Goal: Task Accomplishment & Management: Complete application form

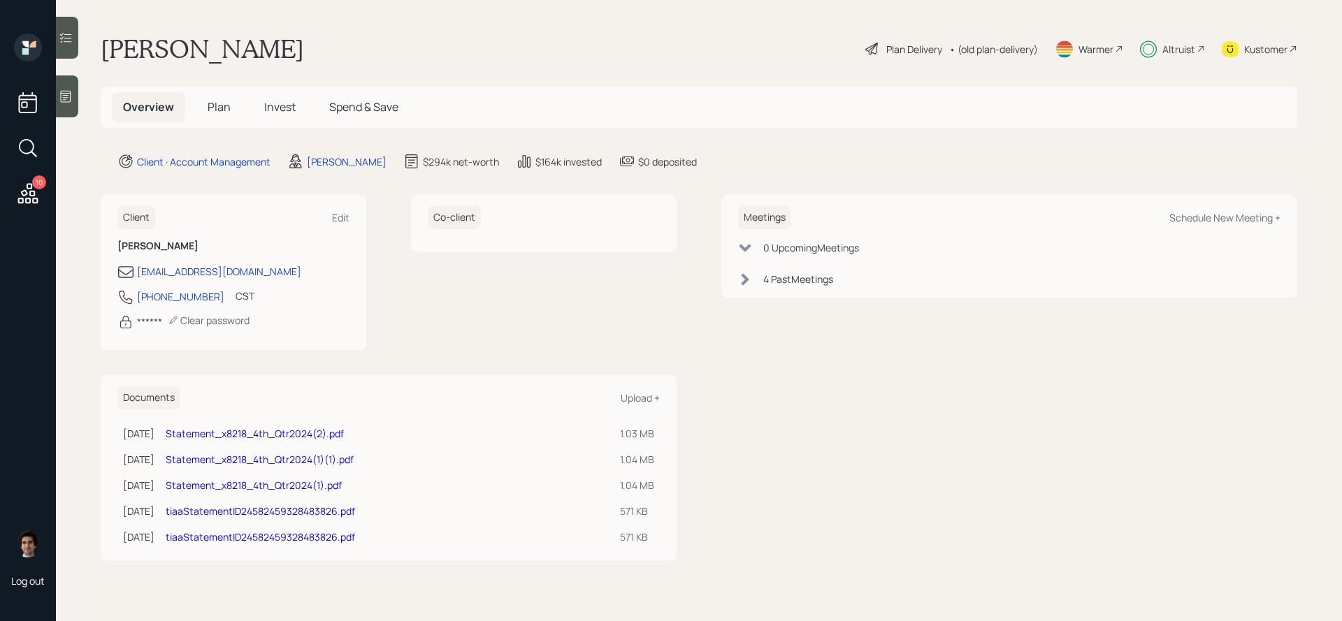
click at [251, 112] on div "Overview Plan Invest Spend & Save" at bounding box center [261, 107] width 298 height 30
click at [268, 112] on span "Invest" at bounding box center [279, 106] width 31 height 15
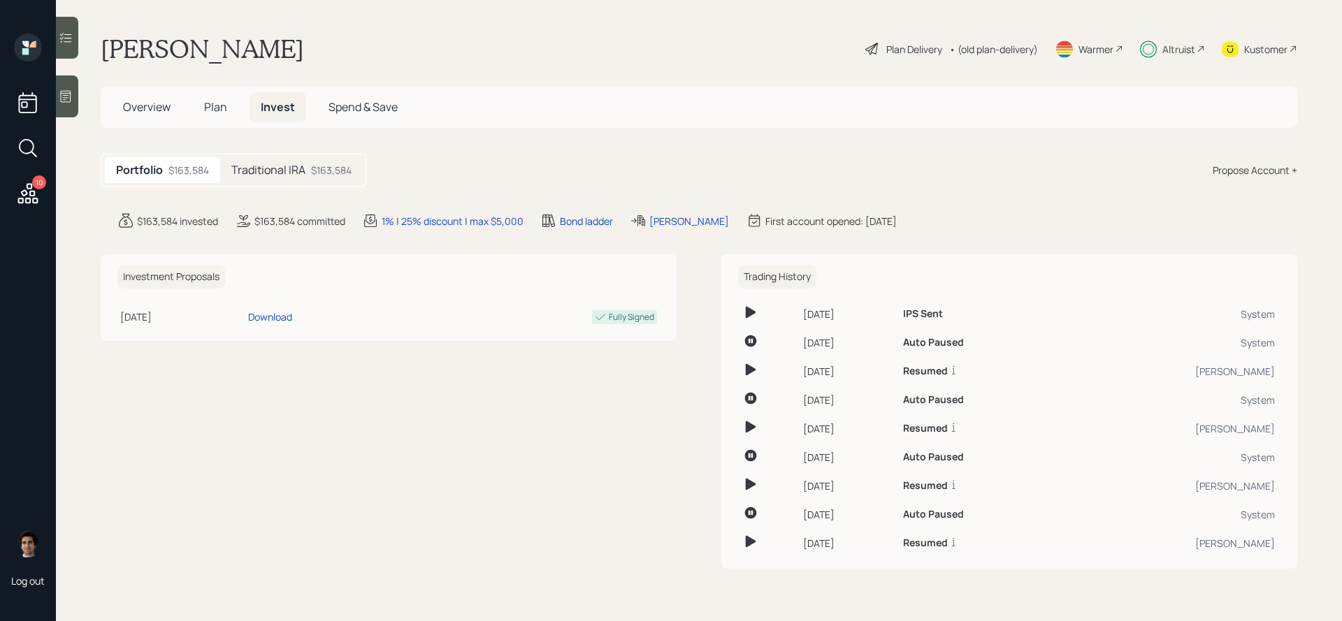
click at [287, 166] on h5 "Traditional IRA" at bounding box center [268, 170] width 74 height 13
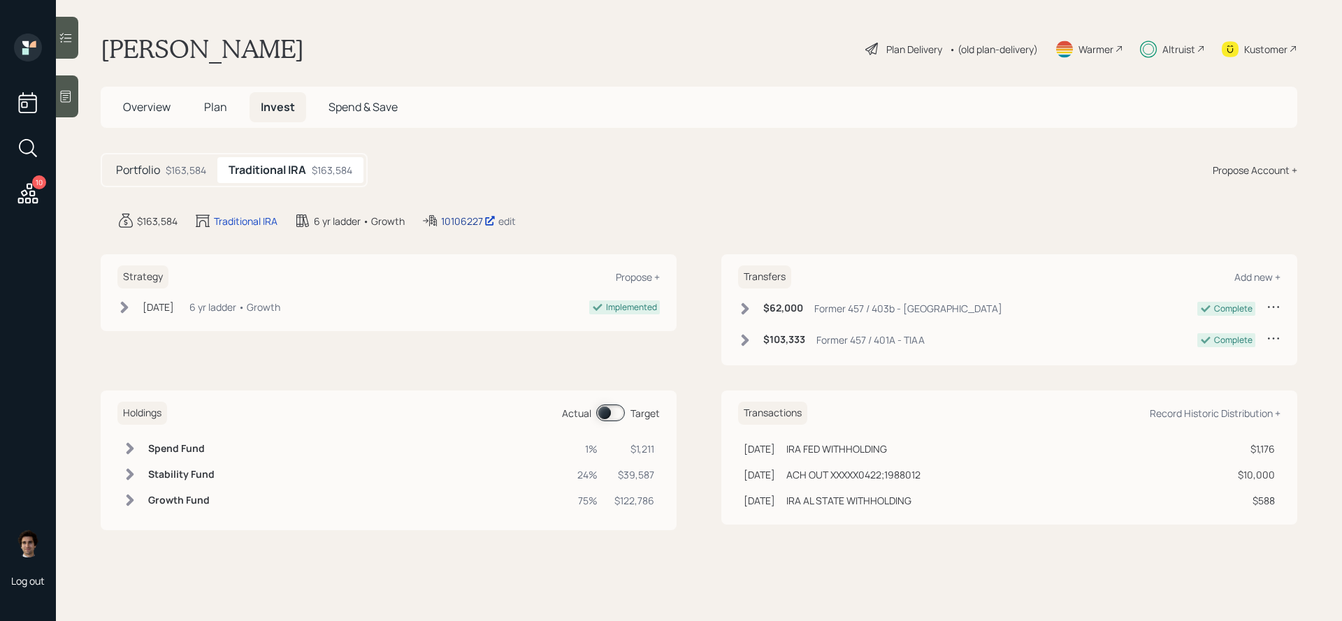
click at [464, 227] on div "10106227" at bounding box center [468, 221] width 55 height 15
click at [172, 176] on div "$163,584" at bounding box center [186, 170] width 41 height 15
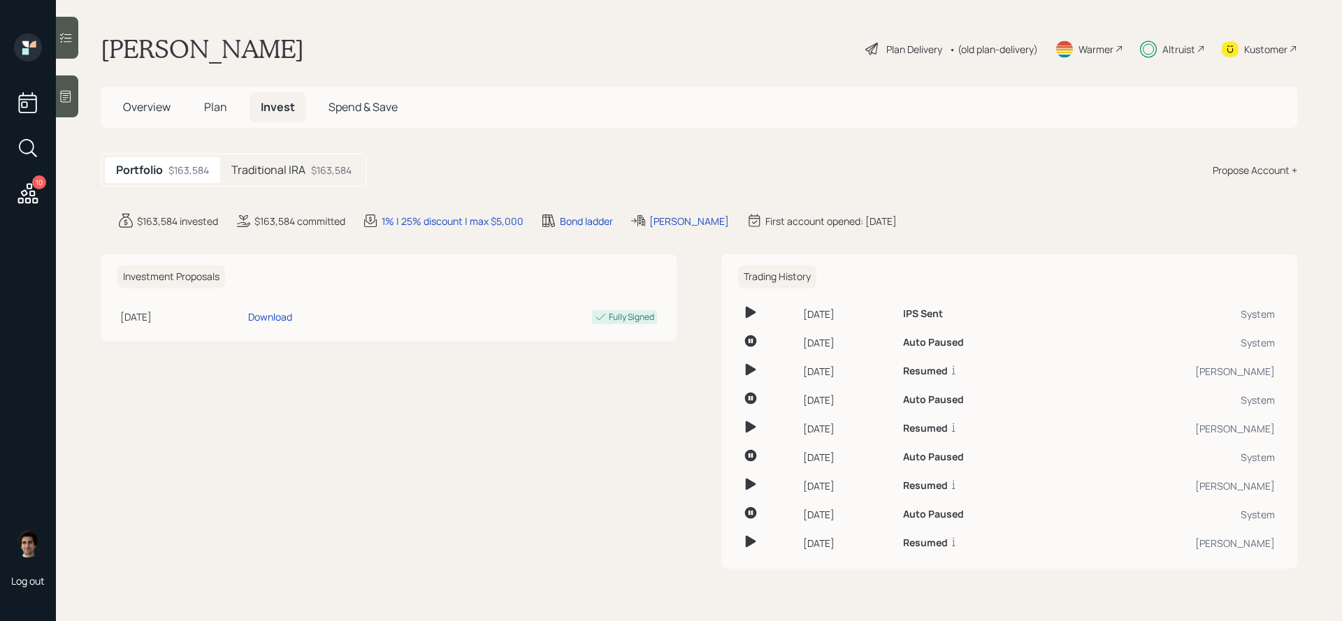
click at [287, 159] on div "Traditional IRA $163,584" at bounding box center [291, 170] width 143 height 26
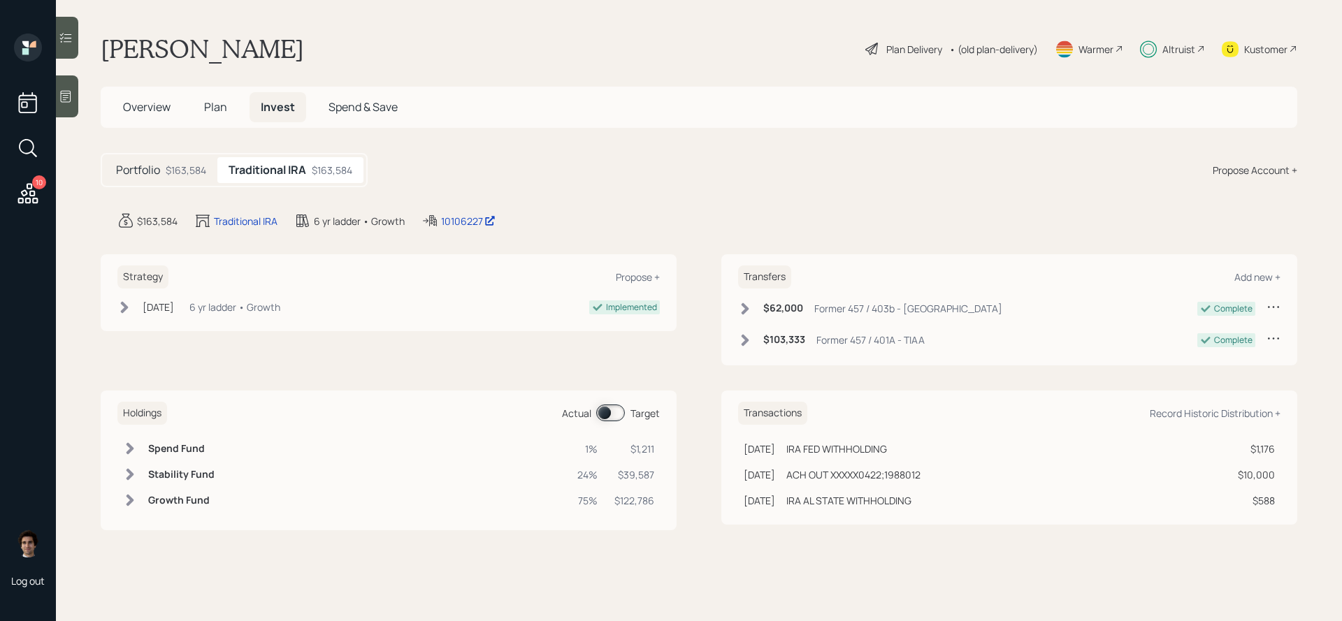
click at [600, 415] on span at bounding box center [610, 413] width 29 height 17
click at [202, 101] on h5 "Plan" at bounding box center [215, 107] width 45 height 30
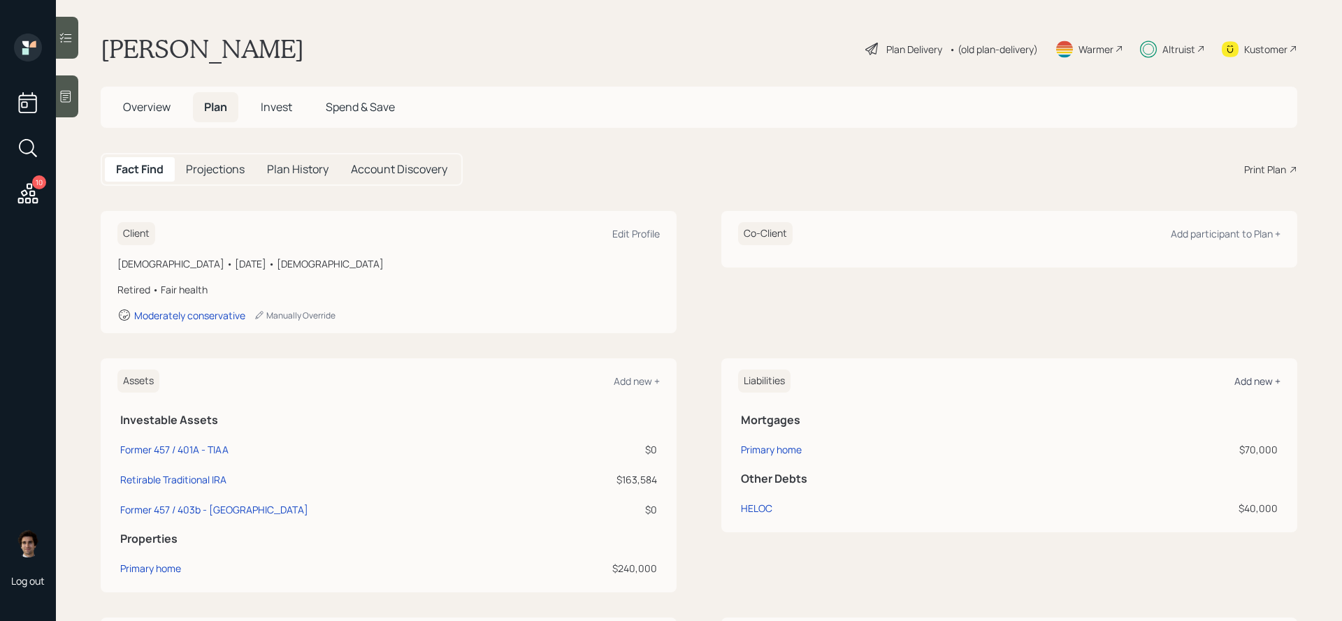
click at [1276, 380] on div "Add new +" at bounding box center [1257, 381] width 46 height 13
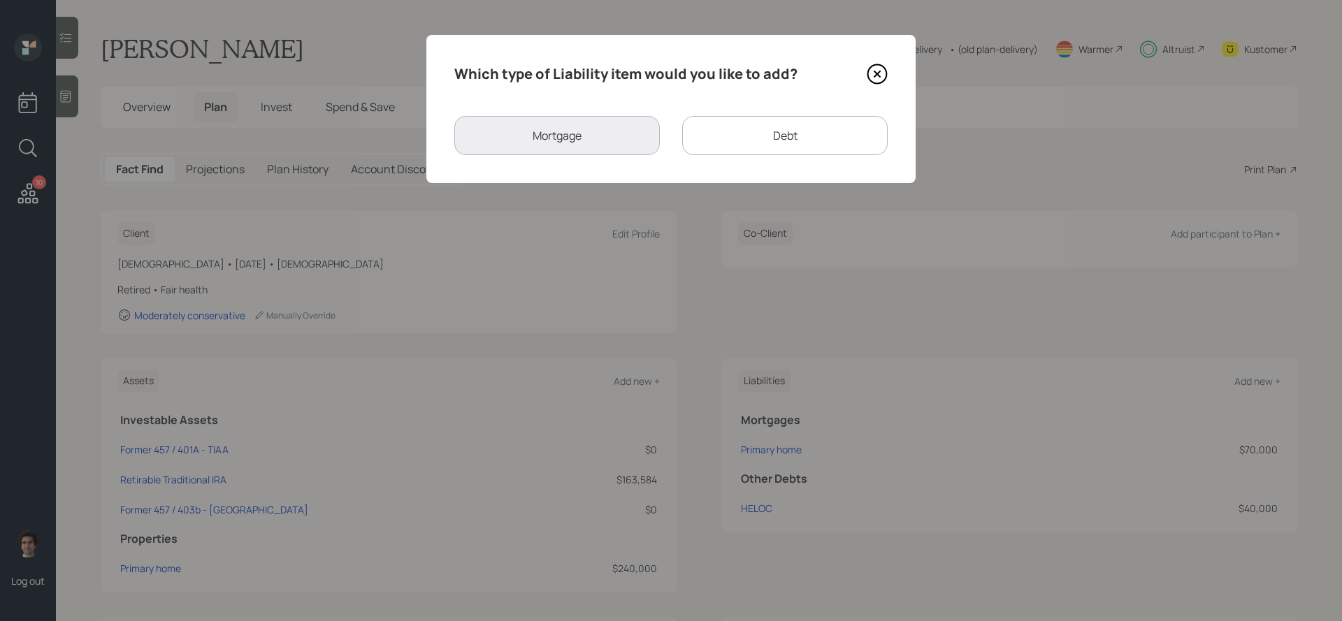
click at [878, 61] on div "Which type of Liability item would you like to add? Mortgage Debt" at bounding box center [670, 109] width 489 height 148
click at [878, 86] on div "Which type of Liability item would you like to add? Mortgage Debt" at bounding box center [670, 109] width 489 height 148
click at [878, 71] on icon at bounding box center [877, 74] width 6 height 6
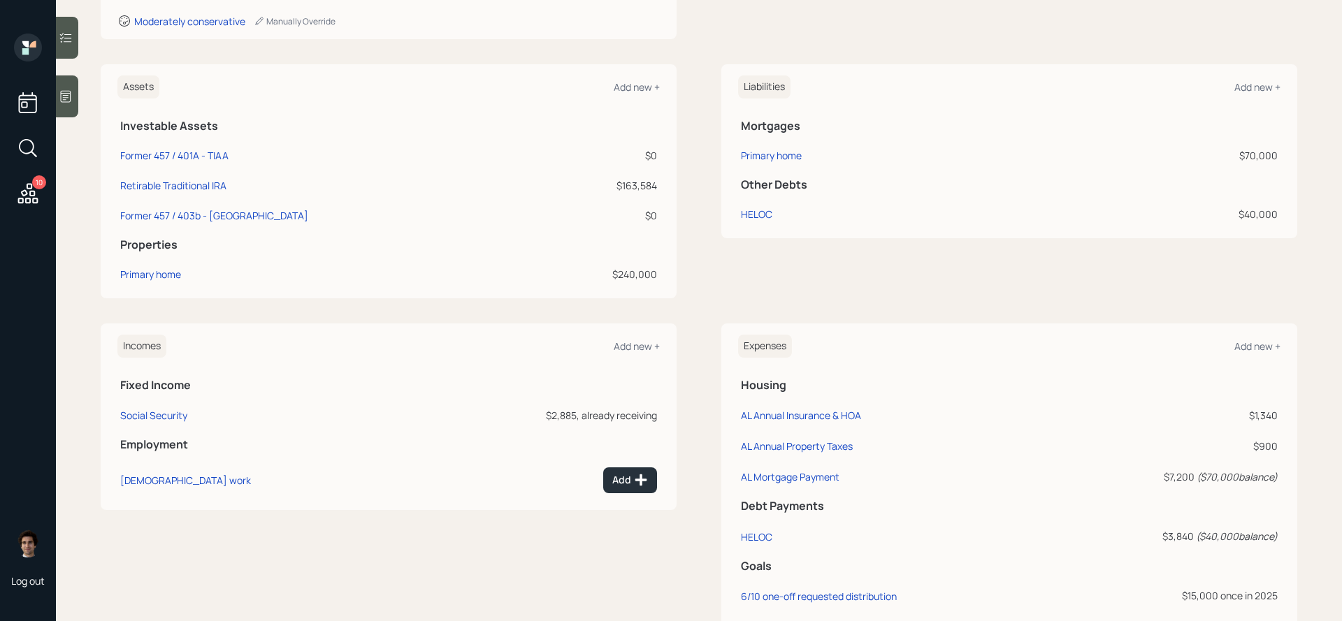
scroll to position [391, 0]
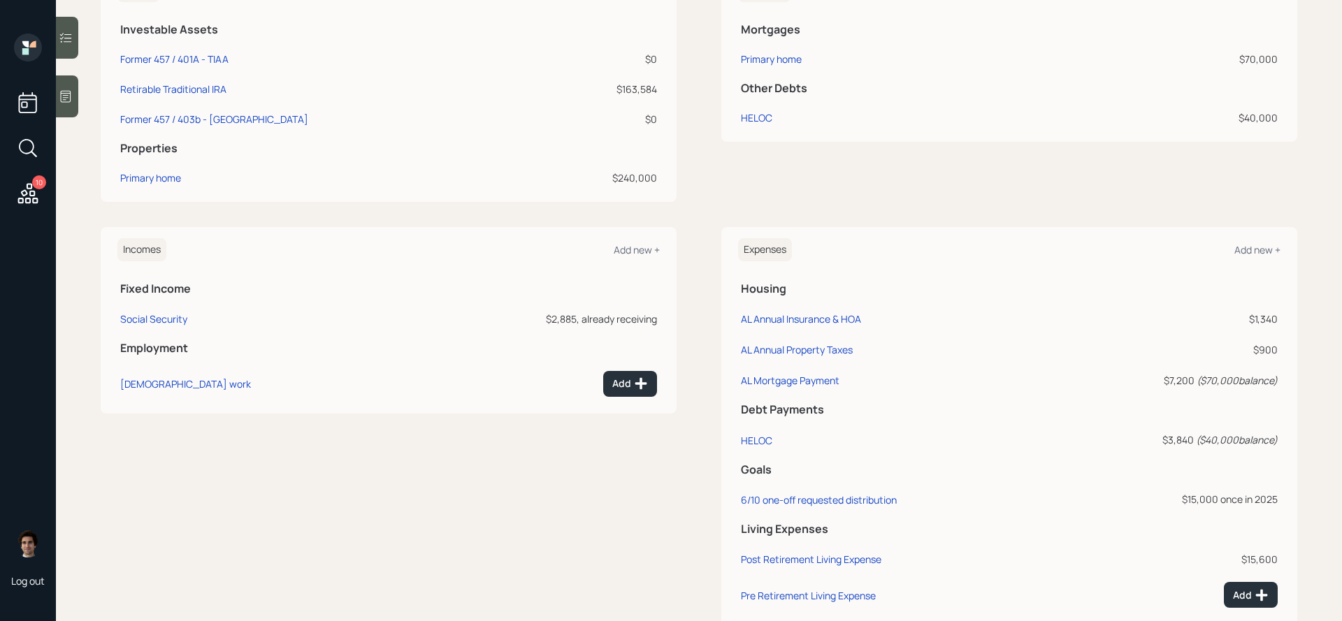
click at [1273, 258] on div "Expenses Add new +" at bounding box center [1009, 249] width 542 height 23
click at [1273, 255] on div "Add new +" at bounding box center [1257, 249] width 46 height 13
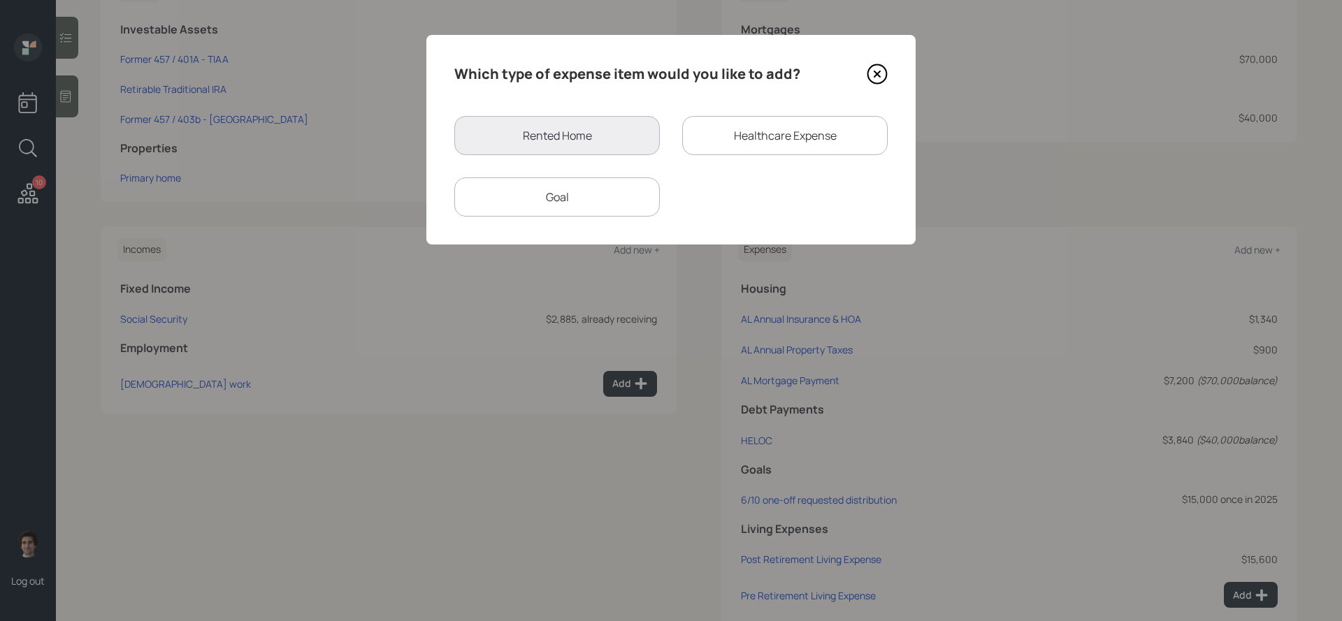
click at [622, 196] on div "Goal" at bounding box center [556, 196] width 205 height 39
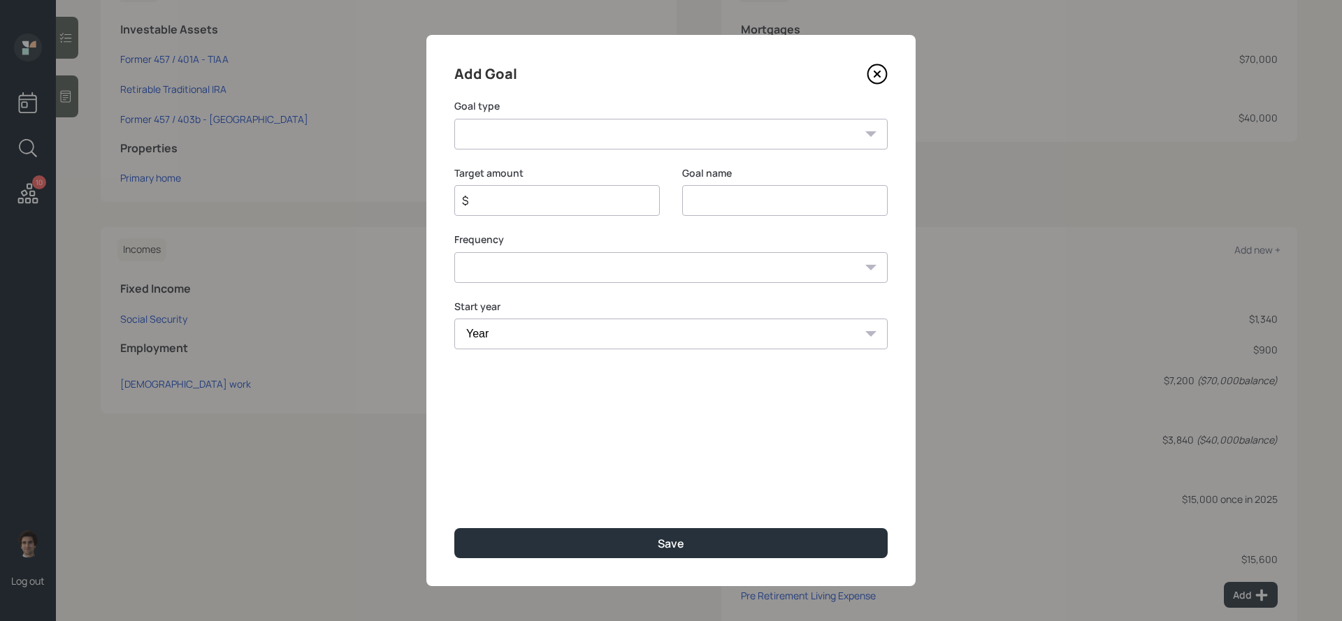
click at [607, 134] on select "Create an emergency fund Donate to charity Purchase a home Make a purchase Supp…" at bounding box center [670, 134] width 433 height 31
select select "other"
click at [454, 119] on select "Create an emergency fund Donate to charity Purchase a home Make a purchase Supp…" at bounding box center [670, 134] width 433 height 31
type input "Other"
click at [556, 193] on input "$" at bounding box center [552, 200] width 182 height 17
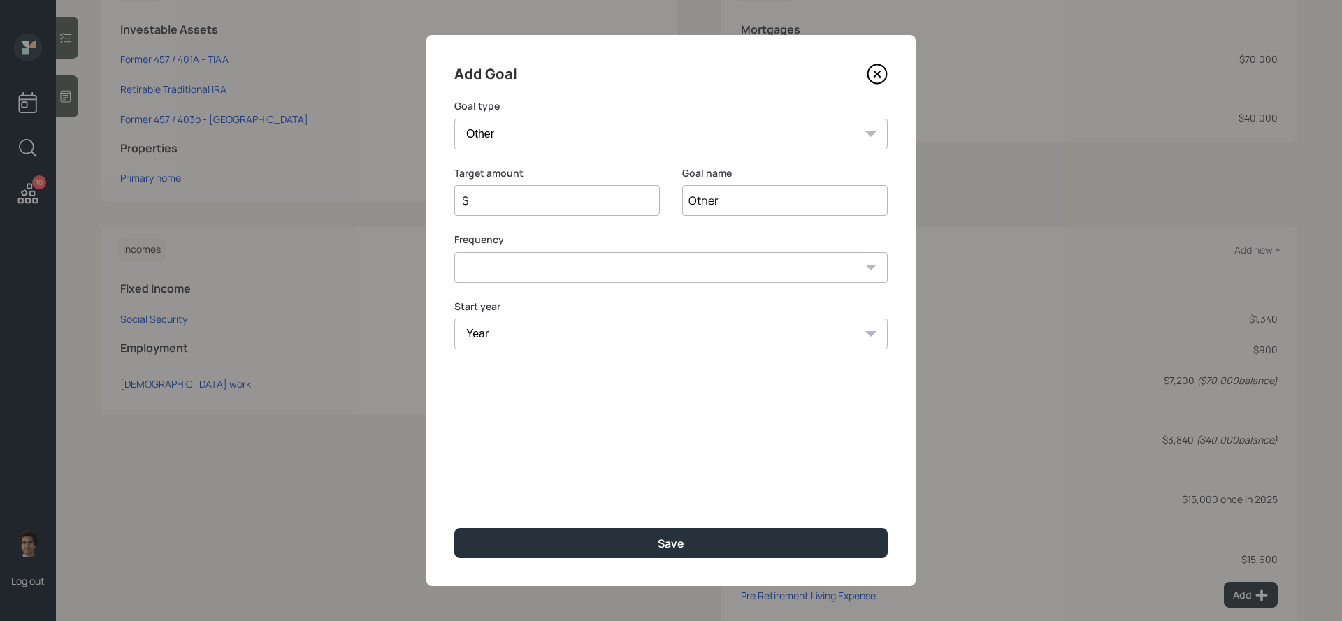
click at [555, 193] on input "$" at bounding box center [552, 200] width 182 height 17
click at [556, 198] on input "$" at bounding box center [552, 200] width 182 height 17
type input "$ 11,000"
click at [472, 122] on select "Create an emergency fund Donate to charity Purchase a home Make a purchase Supp…" at bounding box center [670, 134] width 433 height 31
click at [706, 196] on input "Other" at bounding box center [784, 200] width 205 height 31
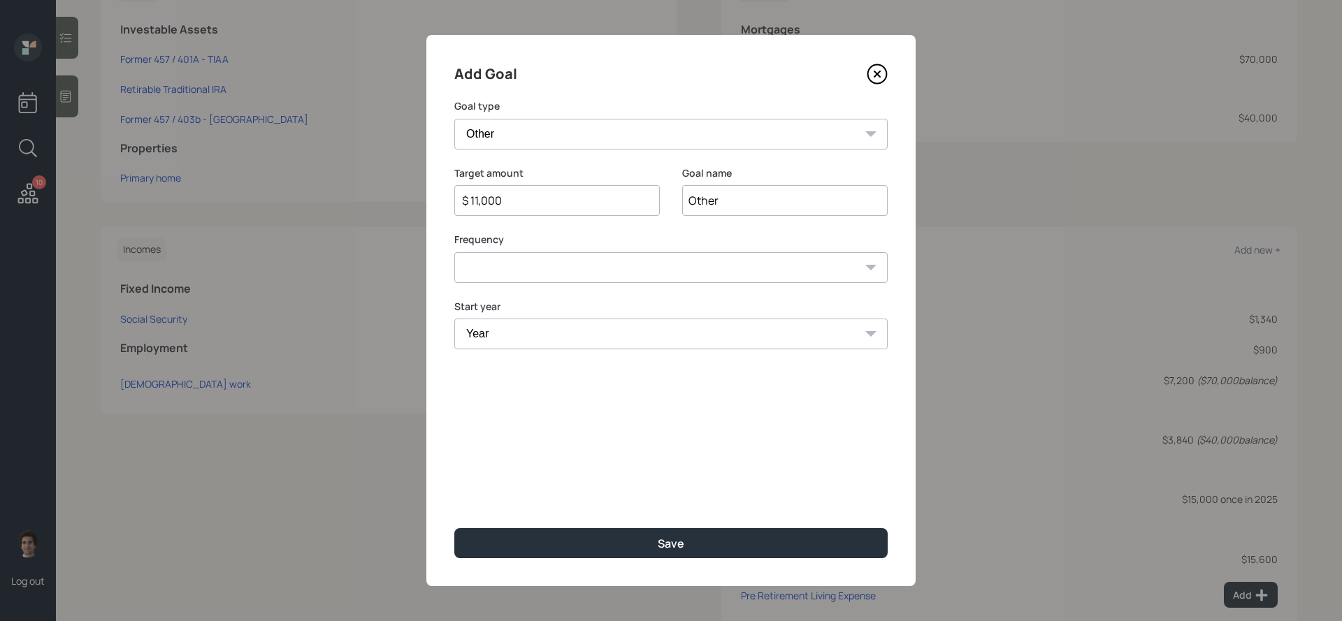
click at [706, 196] on input "Other" at bounding box center [784, 200] width 205 height 31
type input "[DATE] requested withdrawal"
click at [608, 262] on select "One time Every 1 year Every 2 years Every 3 years Every 4 years Every 5 years E…" at bounding box center [670, 267] width 433 height 31
select select "0"
click at [454, 252] on select "One time Every 1 year Every 2 years Every 3 years Every 4 years Every 5 years E…" at bounding box center [670, 267] width 433 height 31
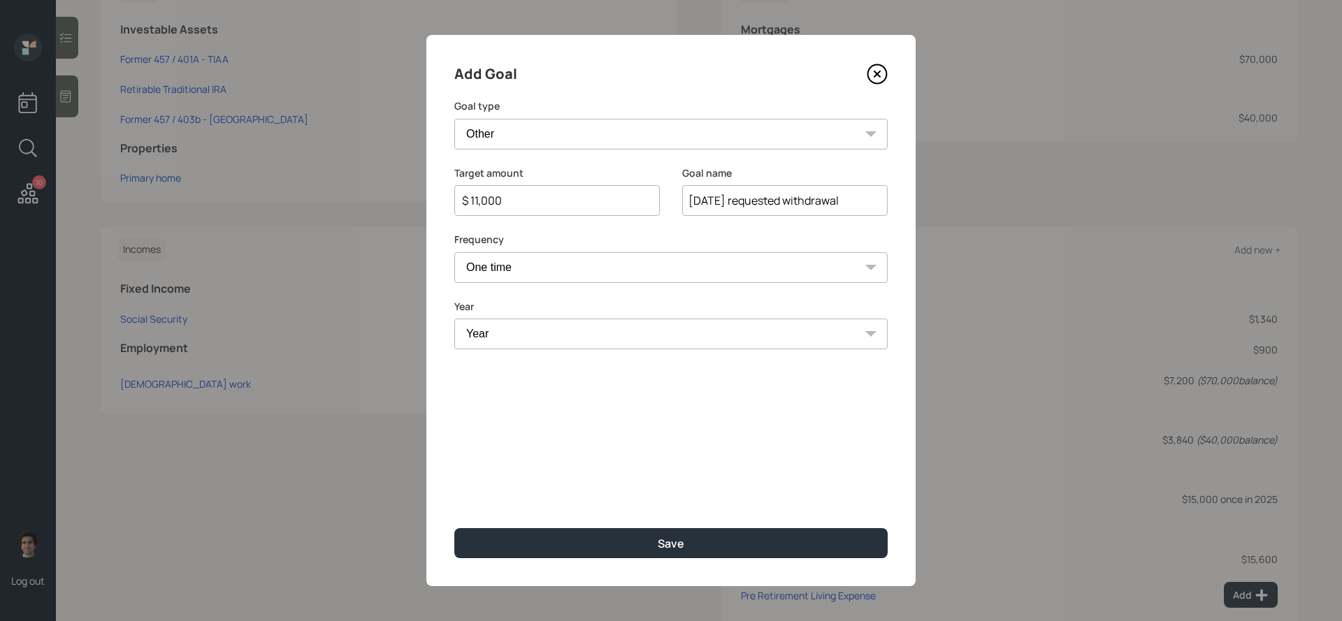
click at [611, 322] on select "Year 2025 2026 2027 2028 2029 2030 2031 2032 2033 2034 2035 2036 2037 2038 2039…" at bounding box center [670, 334] width 433 height 31
select select "2025"
click at [454, 319] on select "Year 2025 2026 2027 2028 2029 2030 2031 2032 2033 2034 2035 2036 2037 2038 2039…" at bounding box center [670, 334] width 433 height 31
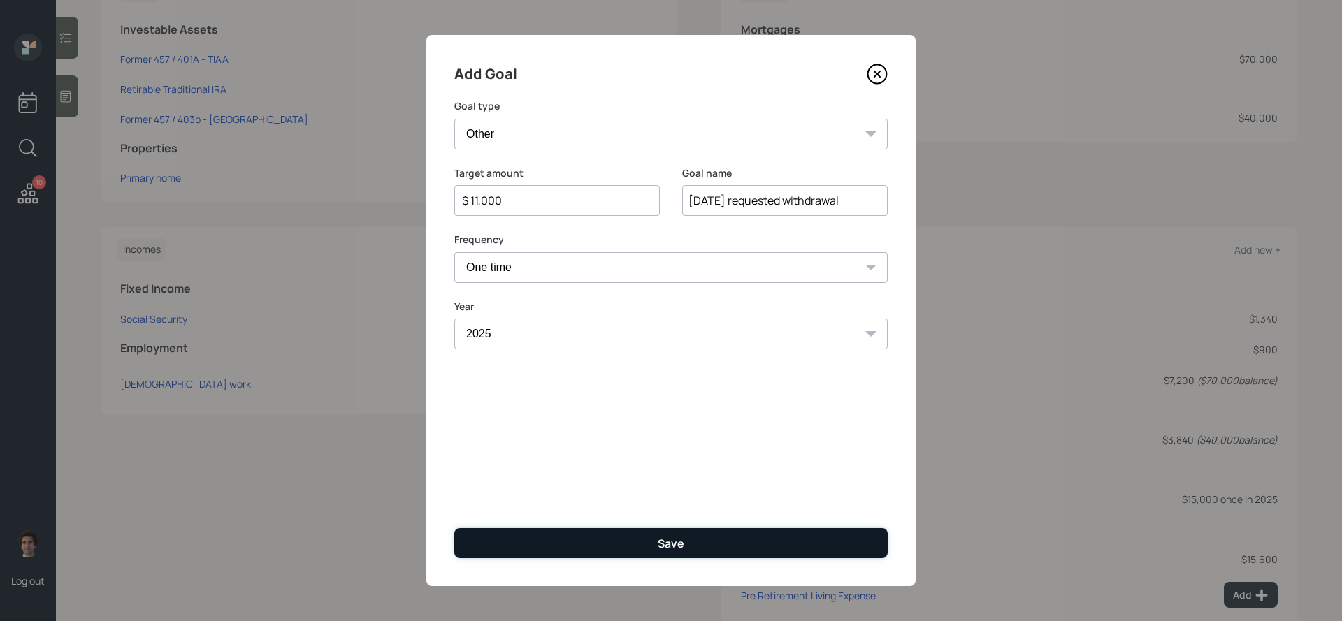
click at [756, 542] on button "Save" at bounding box center [670, 543] width 433 height 30
type input "$"
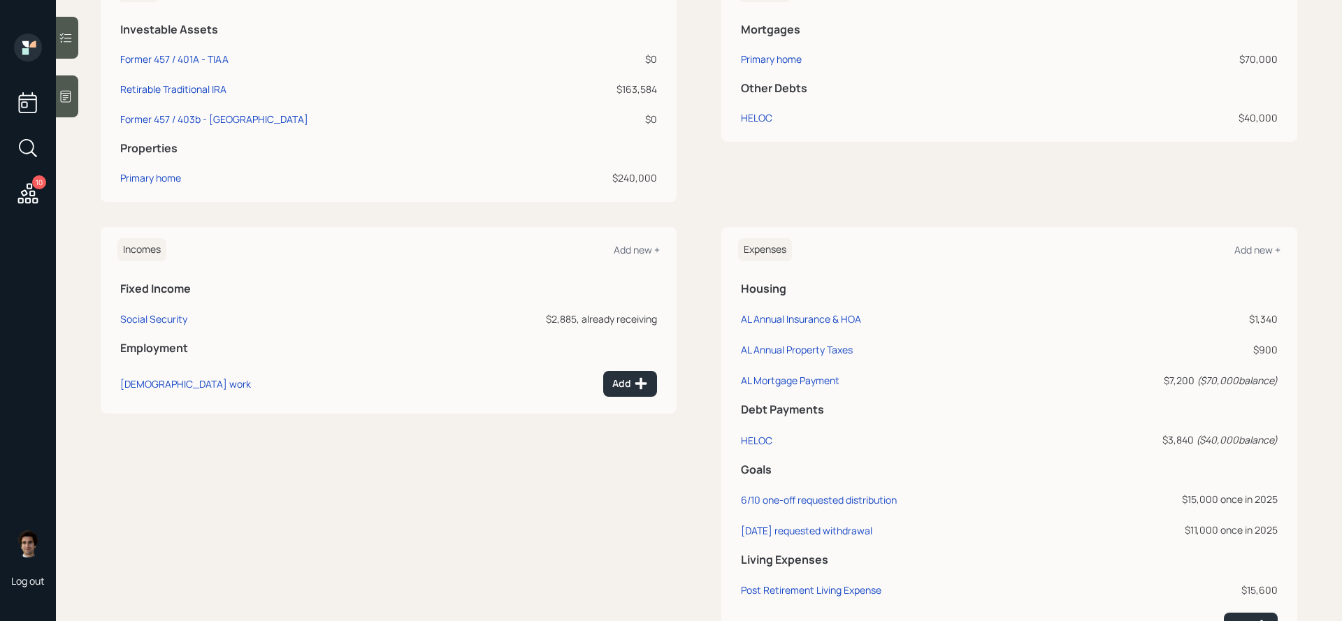
click at [68, 99] on icon at bounding box center [66, 96] width 14 height 14
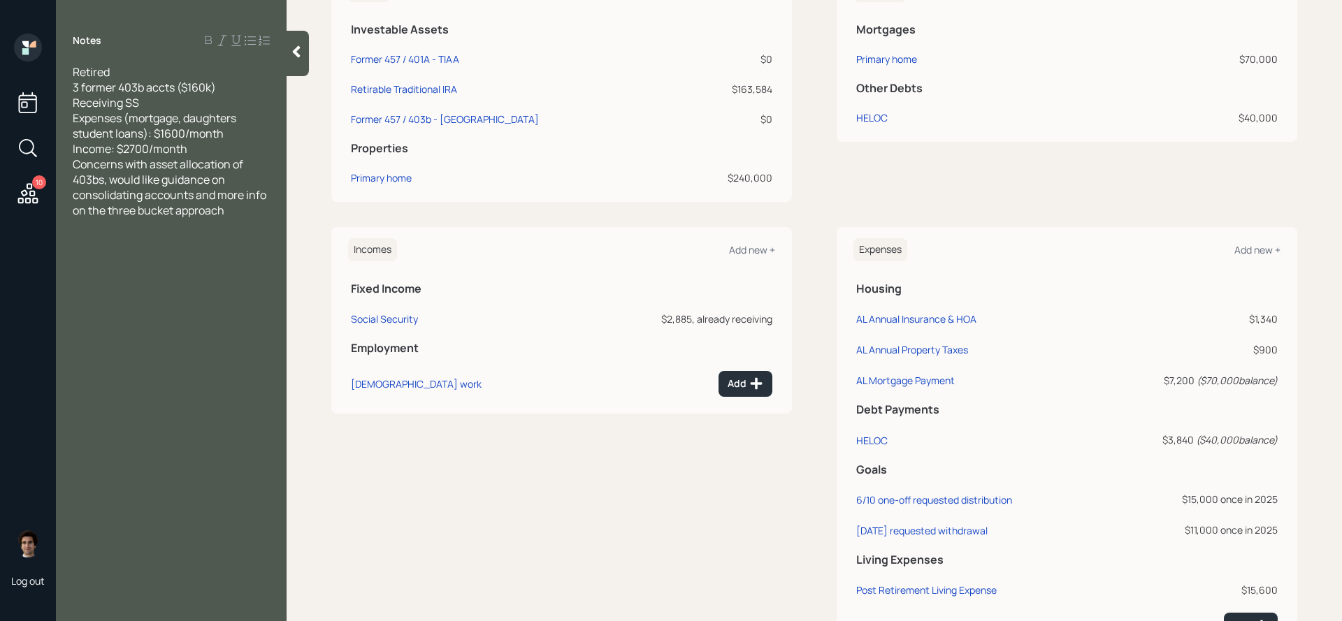
click at [398, 224] on div "Client Edit Profile Female • August 10, 1952 • 73 years old Retired • Fair heal…" at bounding box center [814, 267] width 966 height 894
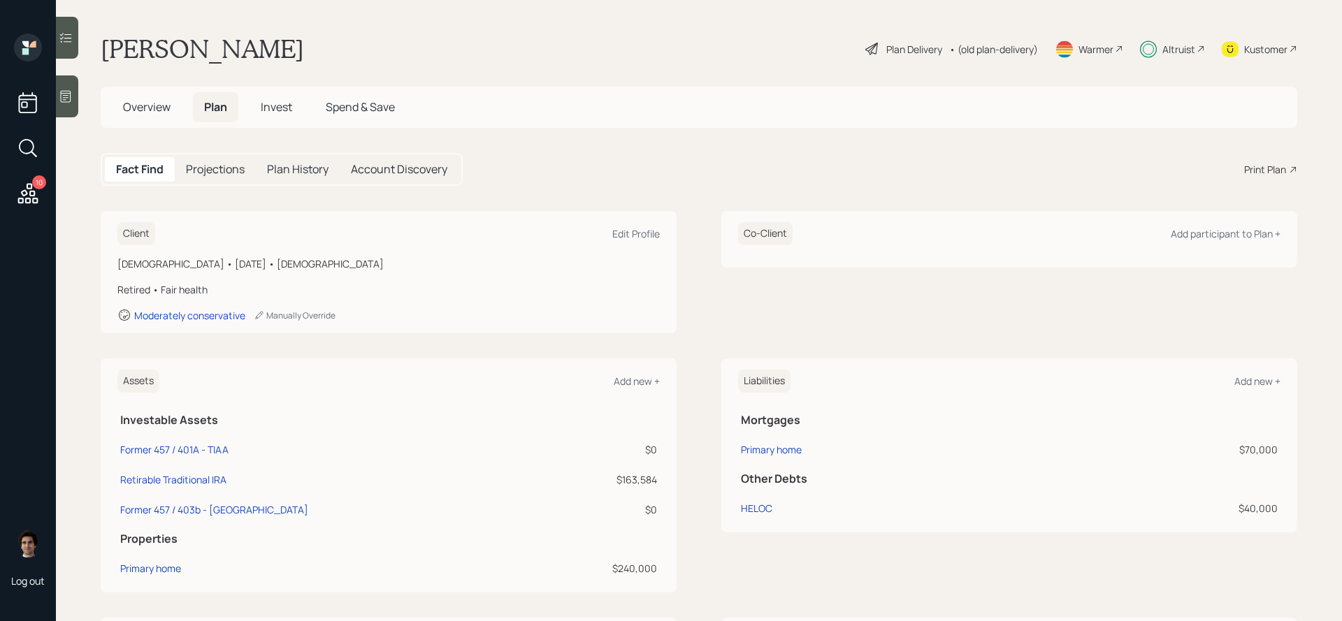
click at [79, 32] on main "Pauline James Plan Delivery • (old plan-delivery) Warmer Altruist Kustomer Over…" at bounding box center [699, 310] width 1286 height 621
click at [66, 33] on icon at bounding box center [66, 38] width 14 height 14
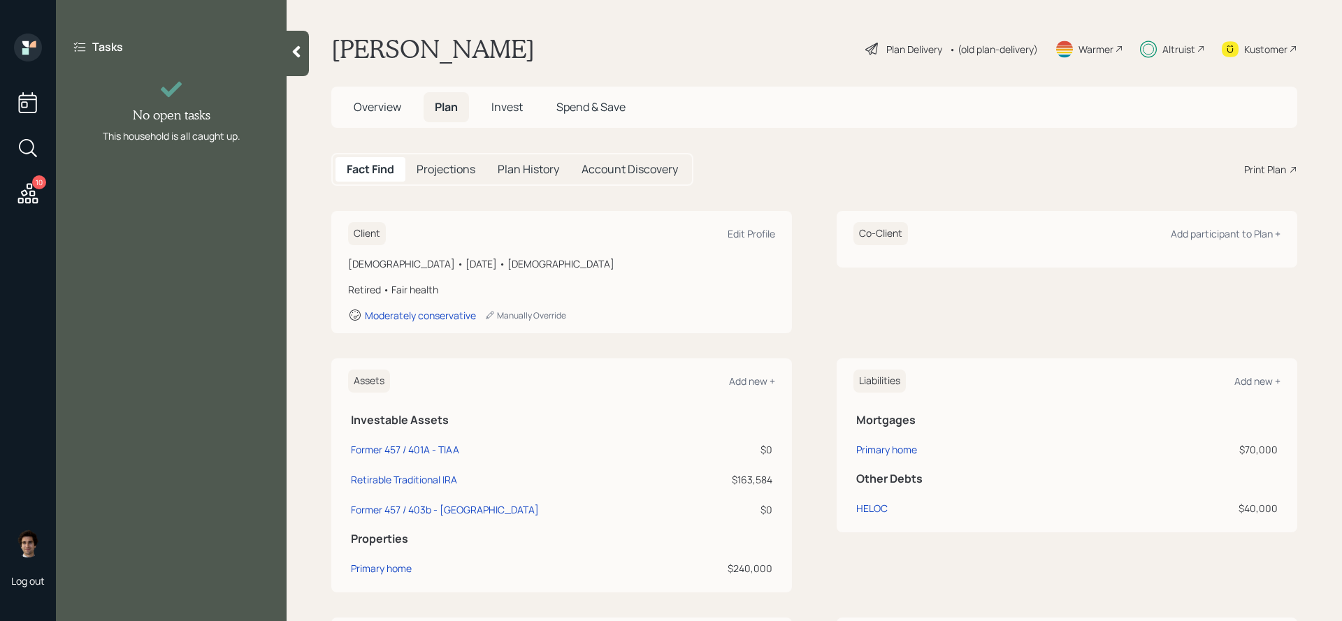
click at [560, 227] on div "Client Edit Profile" at bounding box center [561, 233] width 427 height 23
click at [24, 192] on icon at bounding box center [27, 193] width 25 height 25
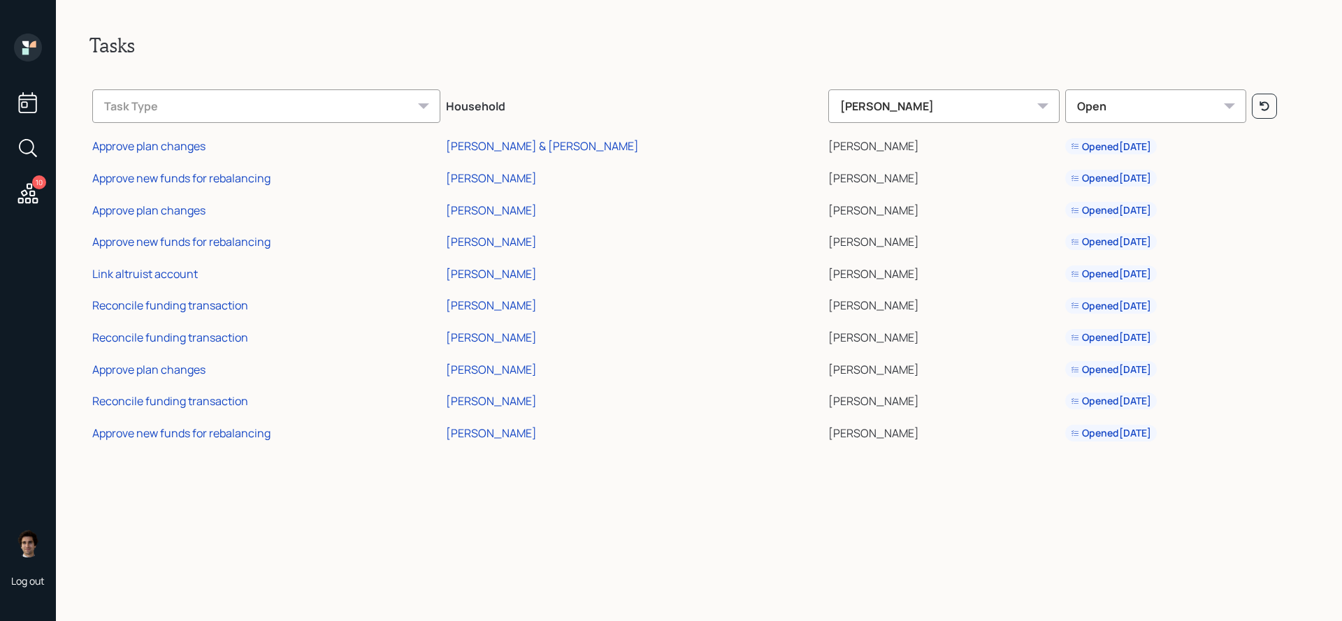
click at [38, 114] on icon at bounding box center [27, 102] width 25 height 25
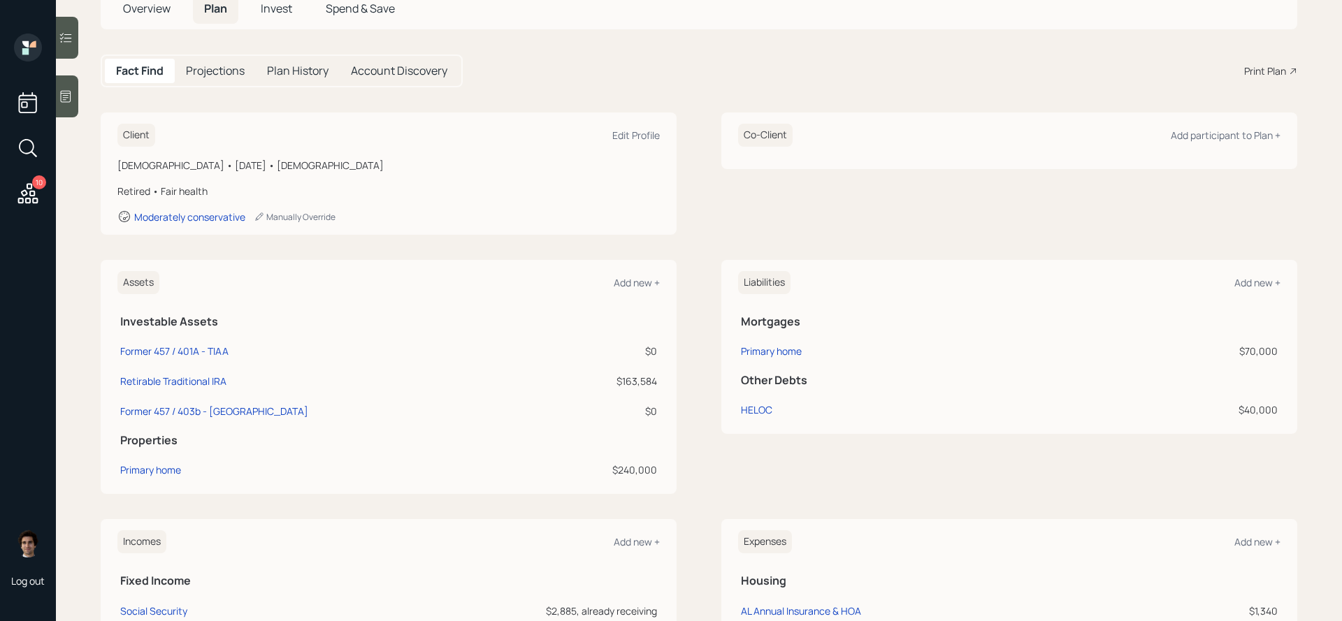
scroll to position [93, 0]
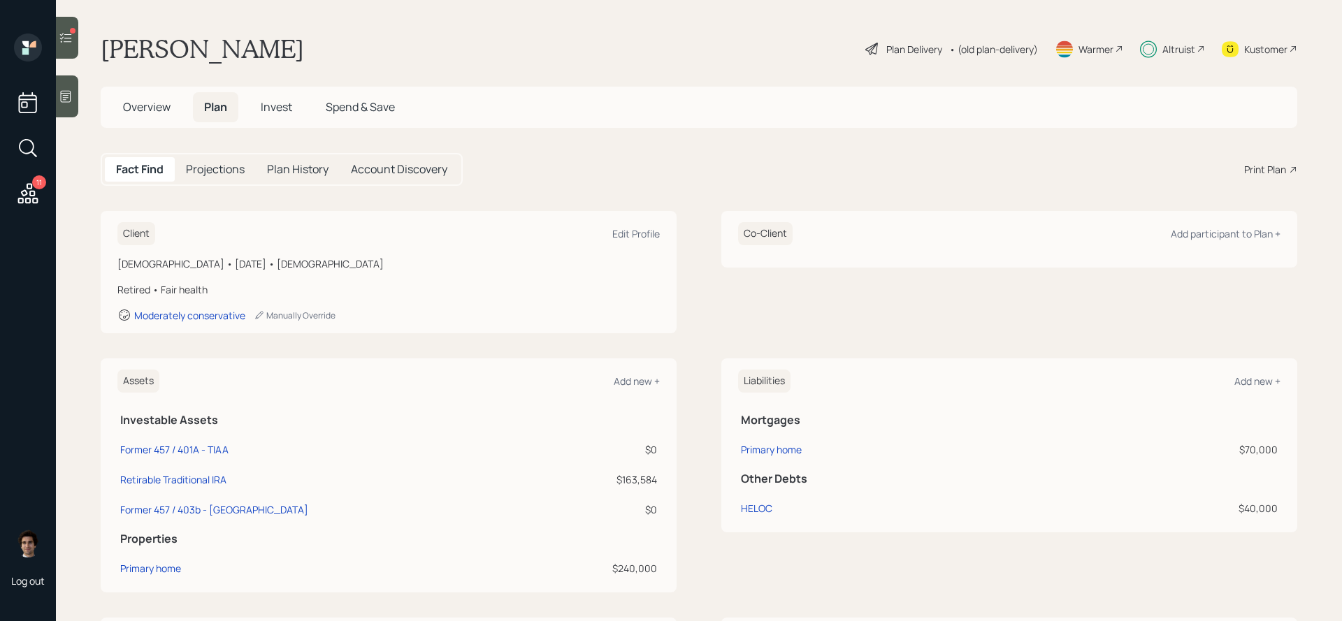
click at [66, 37] on icon at bounding box center [66, 38] width 14 height 14
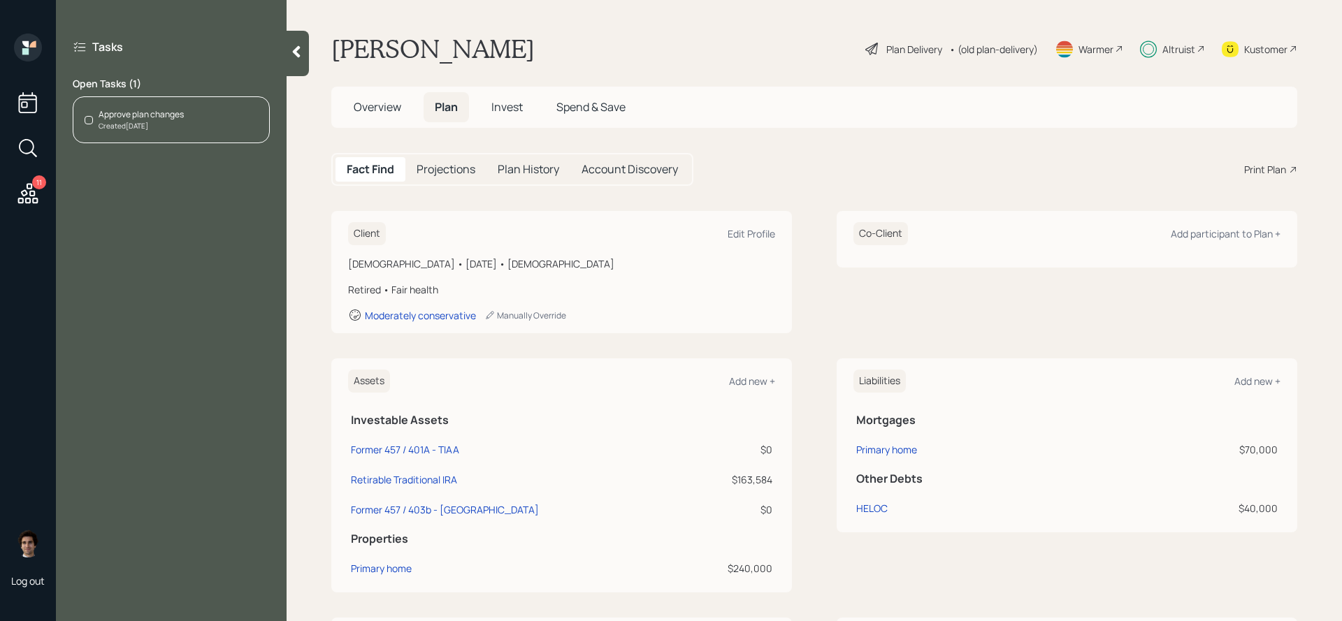
click at [151, 109] on div "Approve plan changes" at bounding box center [141, 114] width 85 height 13
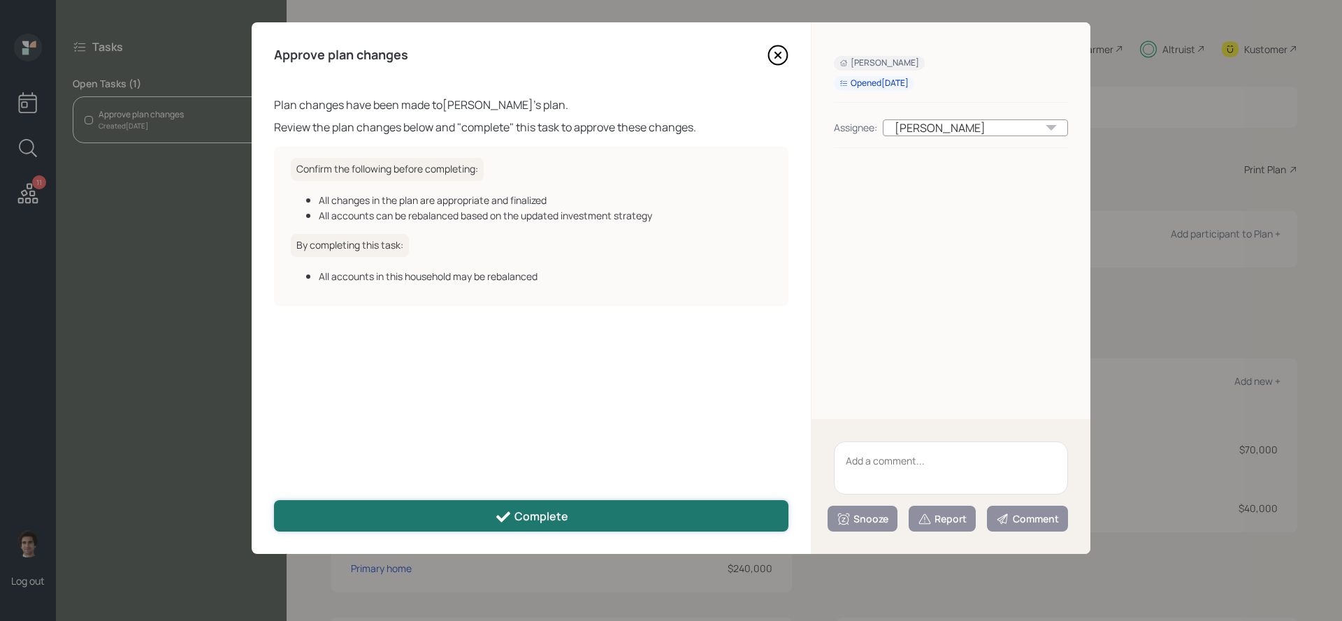
click at [704, 518] on button "Complete" at bounding box center [531, 515] width 514 height 31
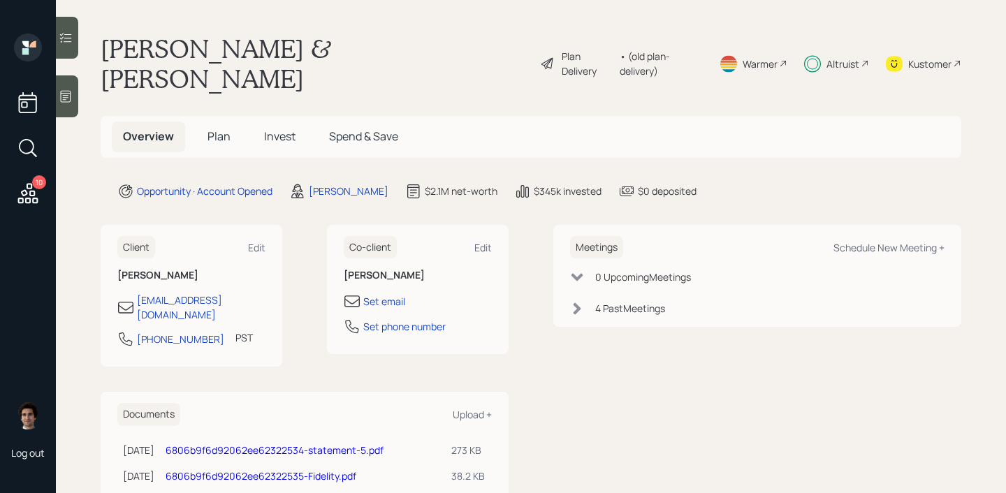
click at [301, 122] on h5 "Invest" at bounding box center [280, 137] width 54 height 30
